Goal: Navigation & Orientation: Find specific page/section

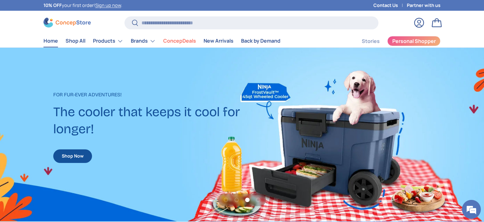
scroll to position [0, 958]
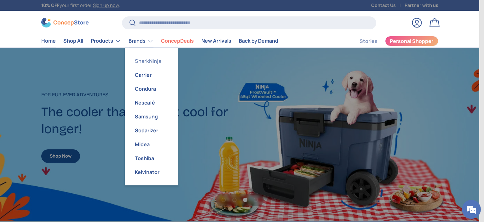
click at [143, 59] on link "SharkNinja" at bounding box center [152, 61] width 46 height 14
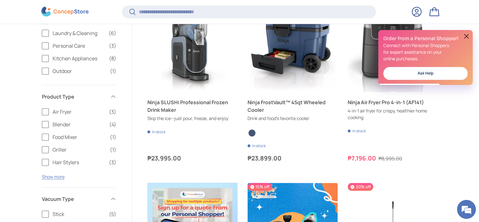
click at [466, 36] on button at bounding box center [467, 36] width 8 height 8
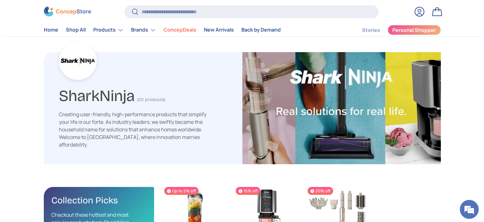
scroll to position [26, 0]
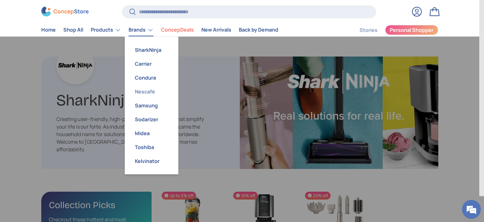
click at [148, 92] on link "Nescafé" at bounding box center [152, 91] width 46 height 14
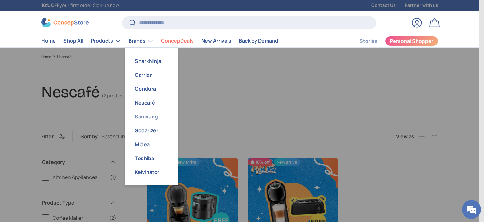
click at [147, 116] on link "Samsung" at bounding box center [152, 116] width 46 height 14
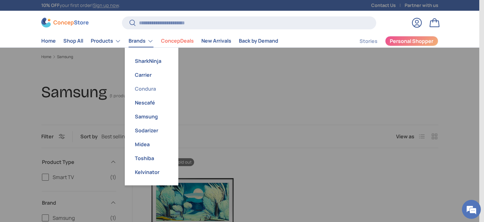
click at [143, 92] on link "Condura" at bounding box center [152, 89] width 46 height 14
